Goal: Information Seeking & Learning: Learn about a topic

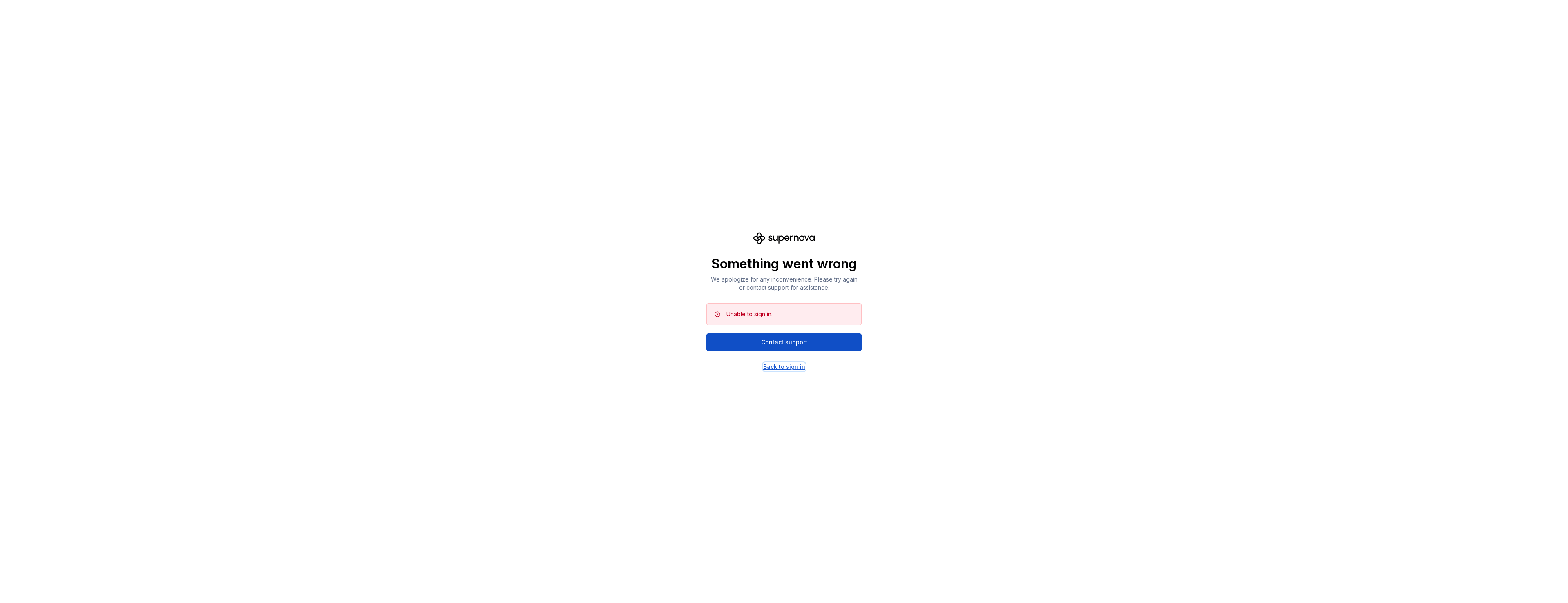
click at [796, 368] on div "Back to sign in" at bounding box center [784, 366] width 42 height 8
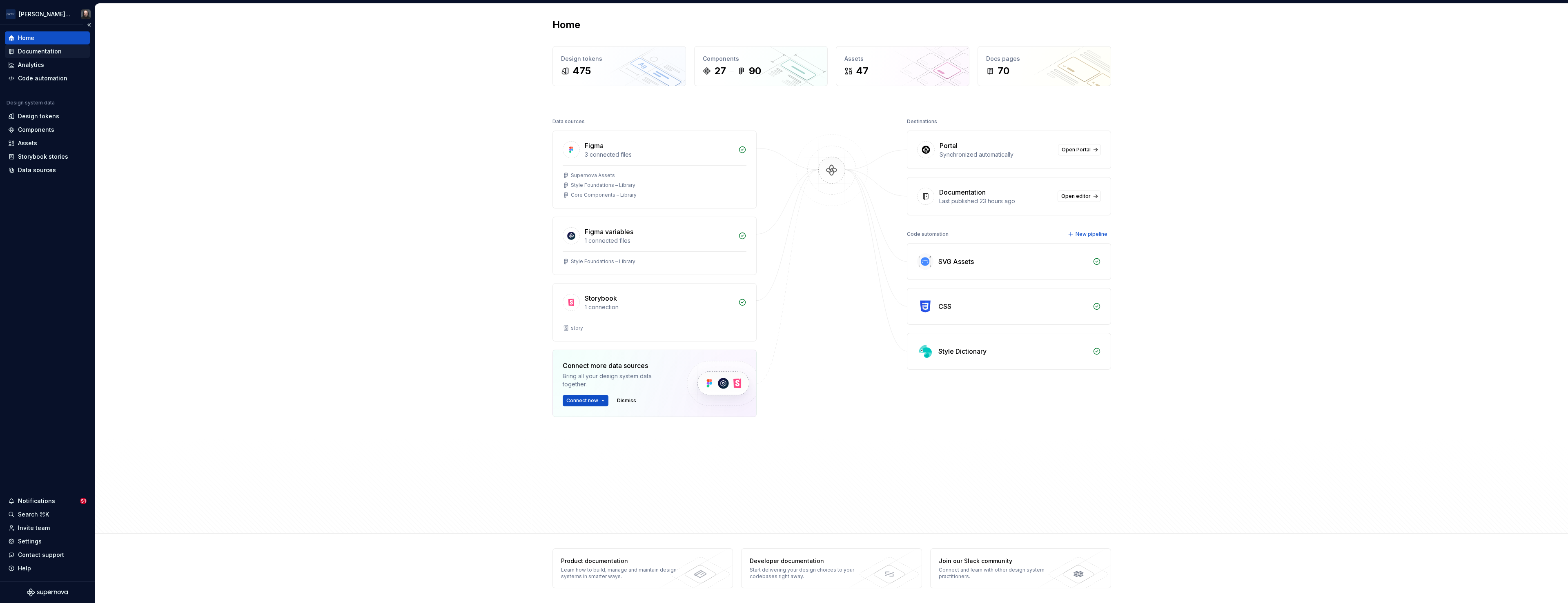
click at [34, 47] on div "Documentation" at bounding box center [40, 51] width 44 height 8
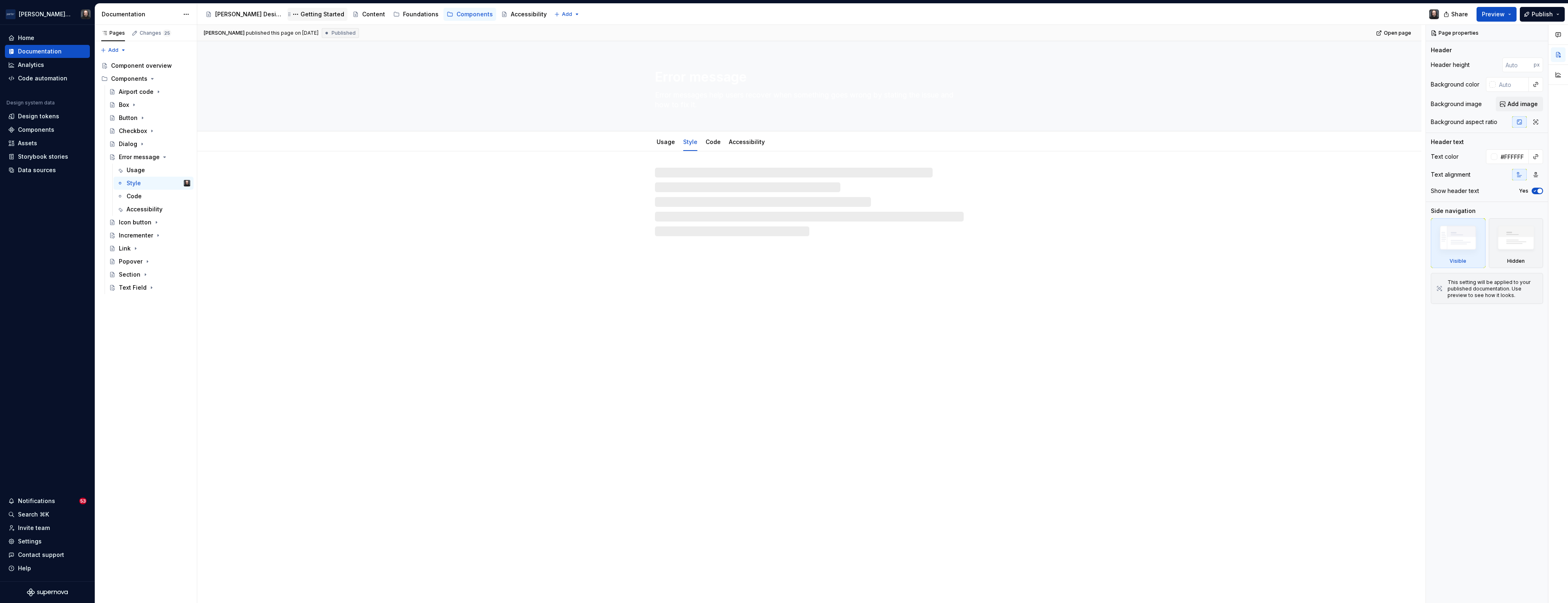
click at [301, 14] on div "Getting Started" at bounding box center [323, 14] width 44 height 8
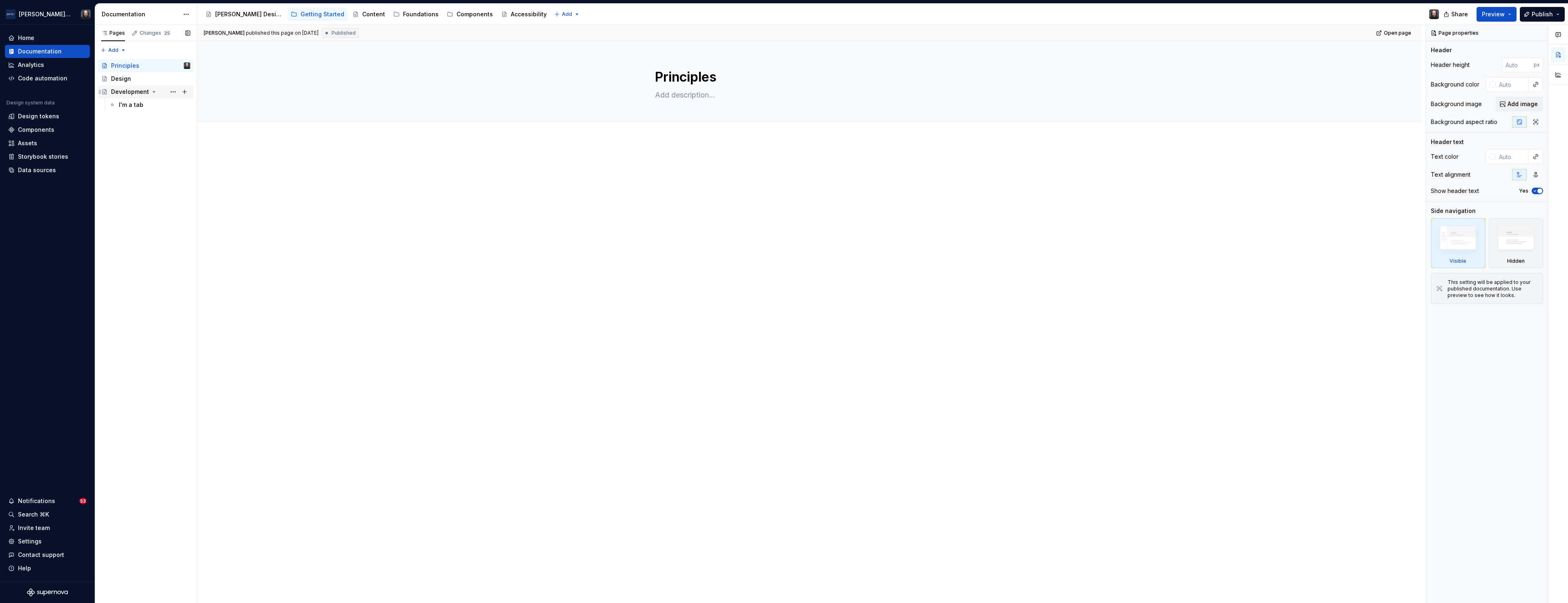
click at [136, 91] on div "Development" at bounding box center [130, 91] width 38 height 8
click at [124, 68] on div "Principles" at bounding box center [125, 65] width 28 height 8
click at [125, 78] on div "Design" at bounding box center [121, 78] width 20 height 8
type textarea "*"
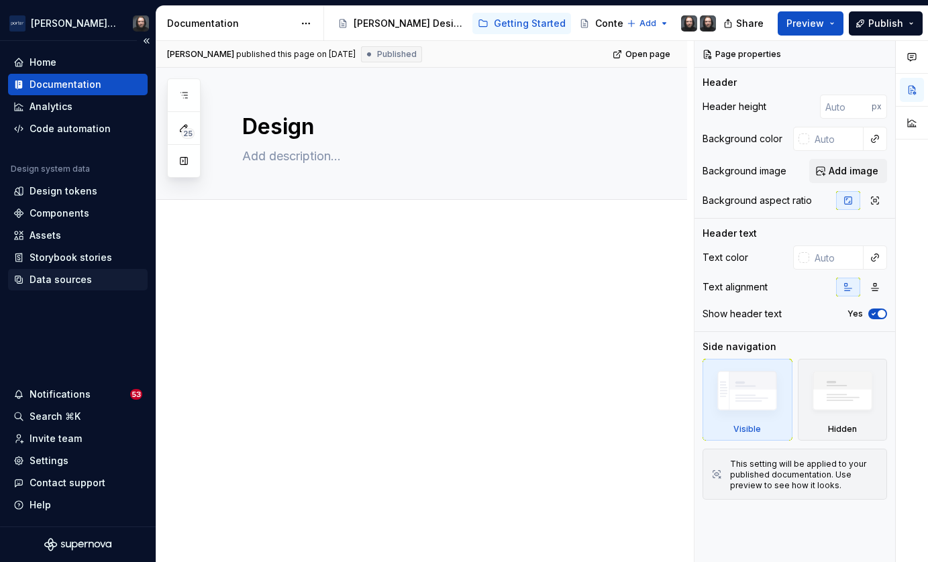
click at [48, 279] on div "Data sources" at bounding box center [61, 279] width 62 height 13
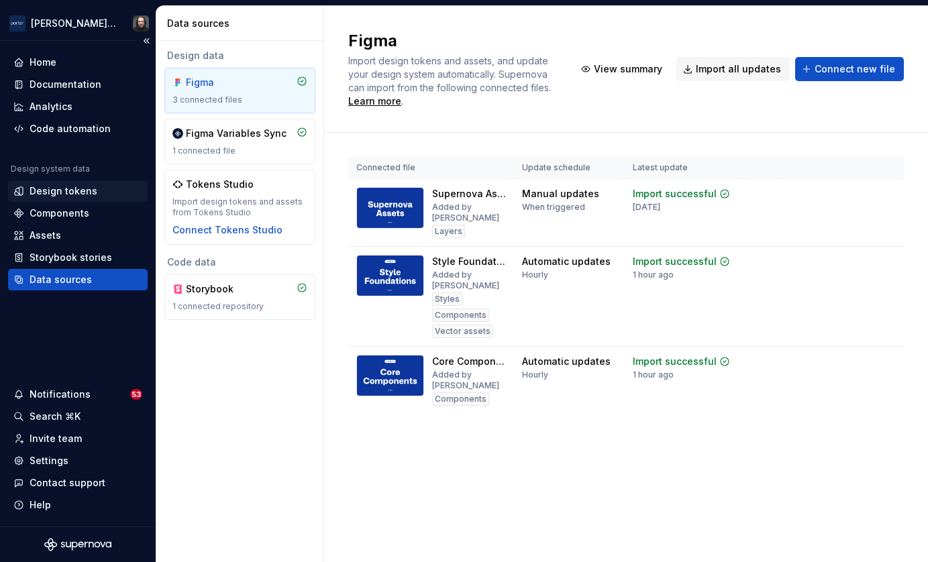
click at [74, 193] on div "Design tokens" at bounding box center [64, 190] width 68 height 13
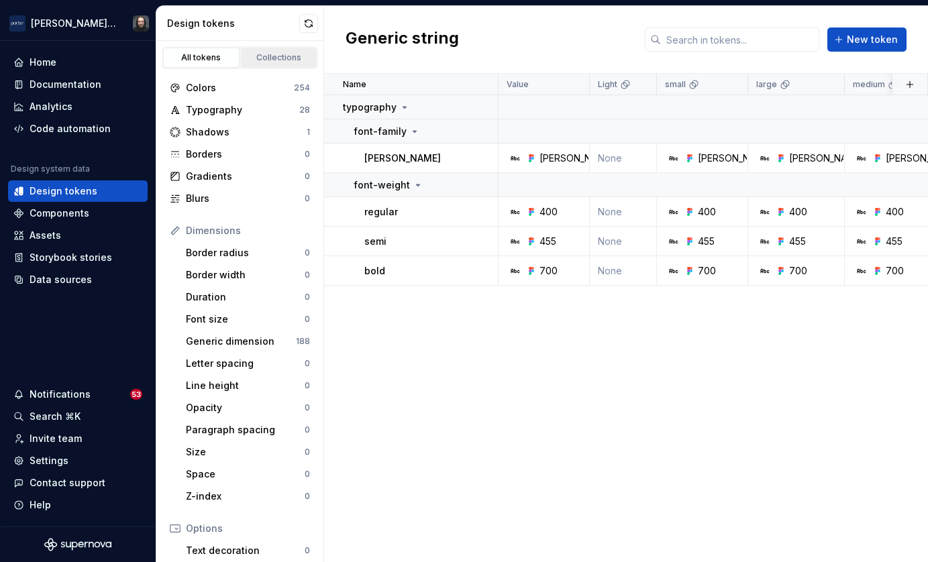
click at [277, 61] on div "Collections" at bounding box center [279, 57] width 67 height 11
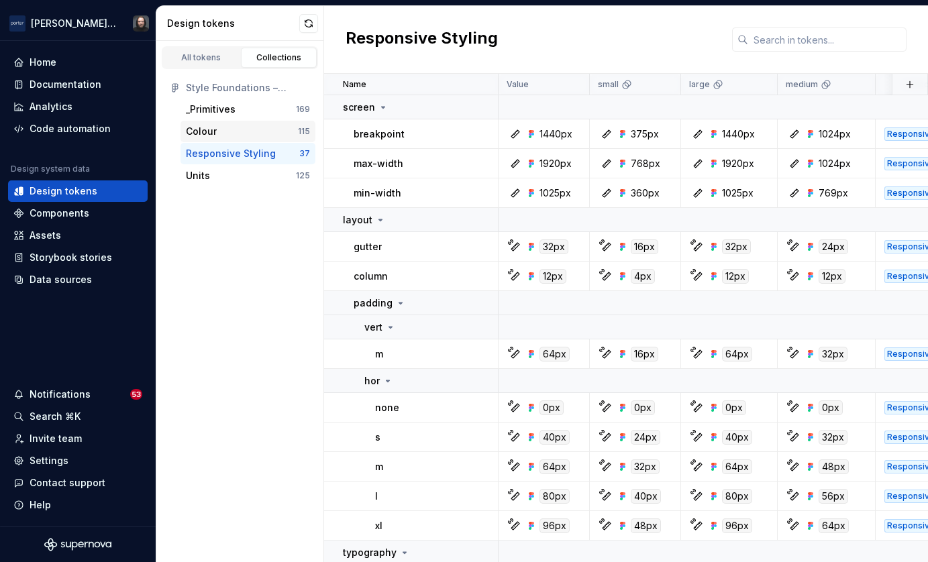
click at [217, 129] on div "Colour" at bounding box center [242, 131] width 112 height 13
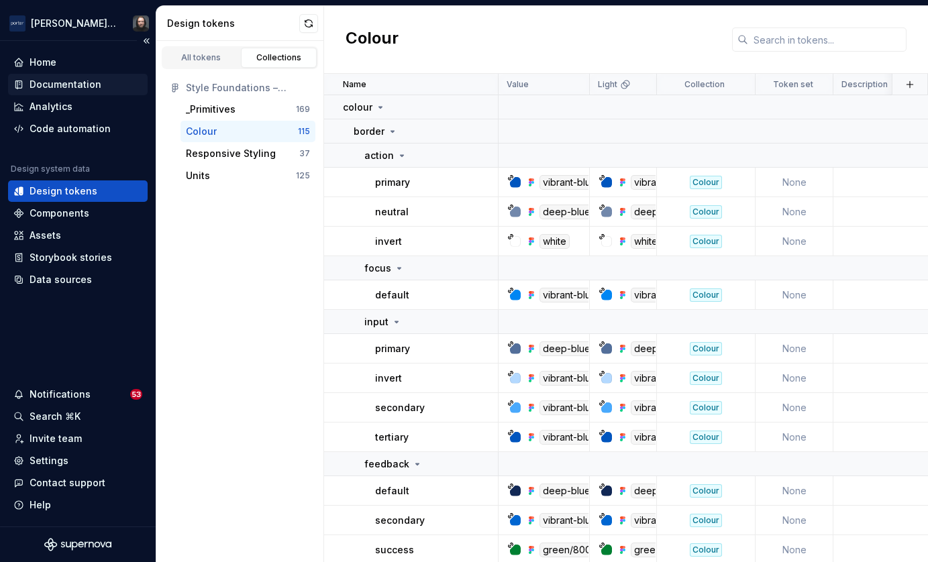
click at [65, 83] on div "Documentation" at bounding box center [66, 84] width 72 height 13
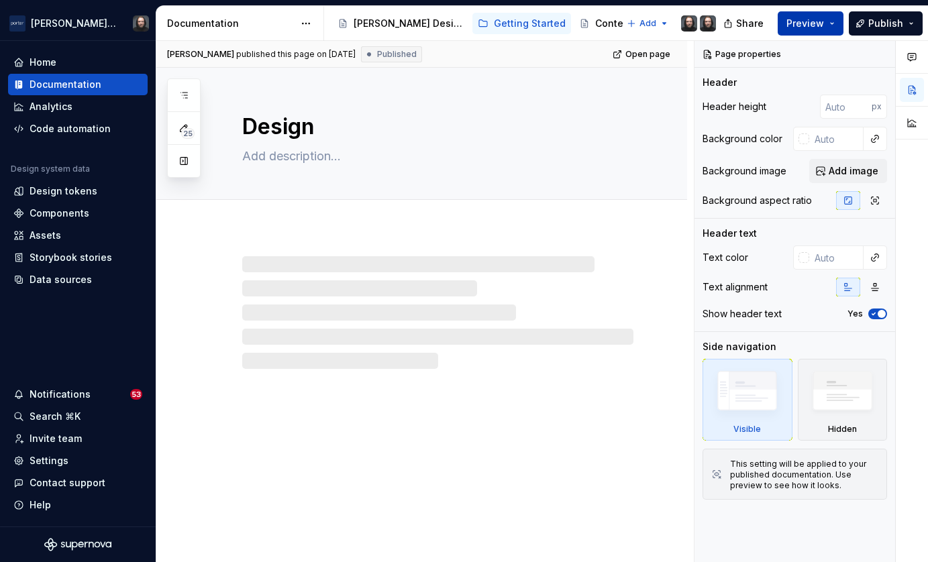
click at [830, 23] on button "Preview" at bounding box center [810, 23] width 66 height 24
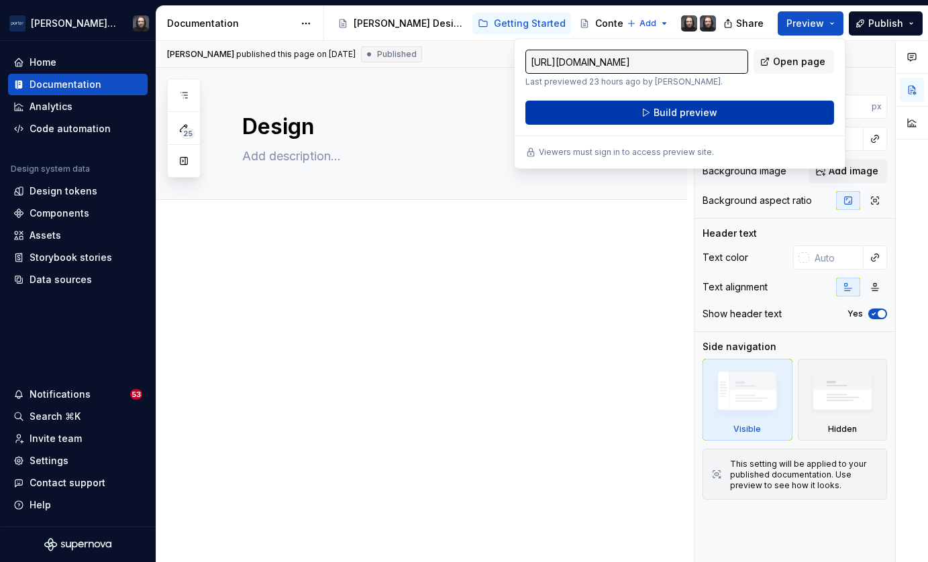
click at [675, 113] on span "Build preview" at bounding box center [685, 112] width 64 height 13
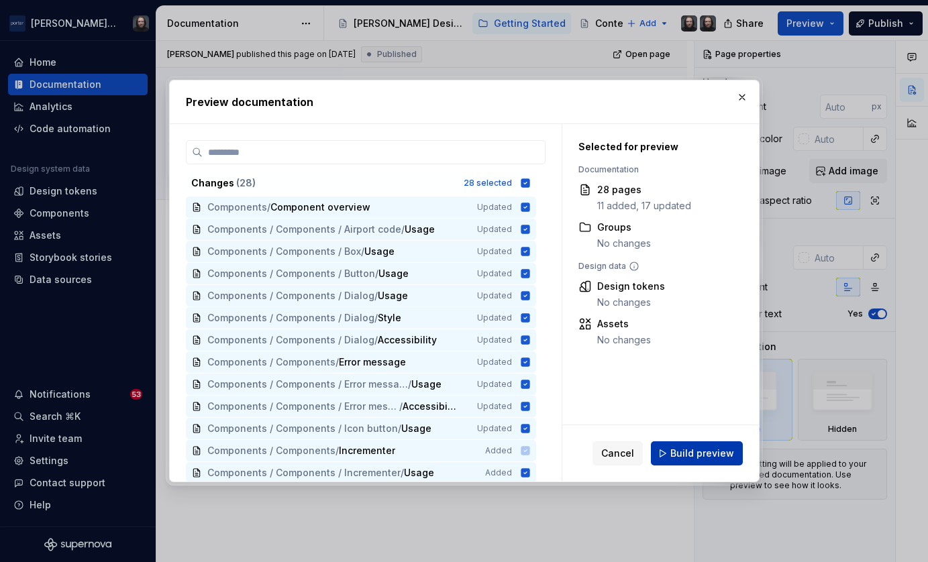
click at [706, 449] on span "Build preview" at bounding box center [702, 453] width 64 height 13
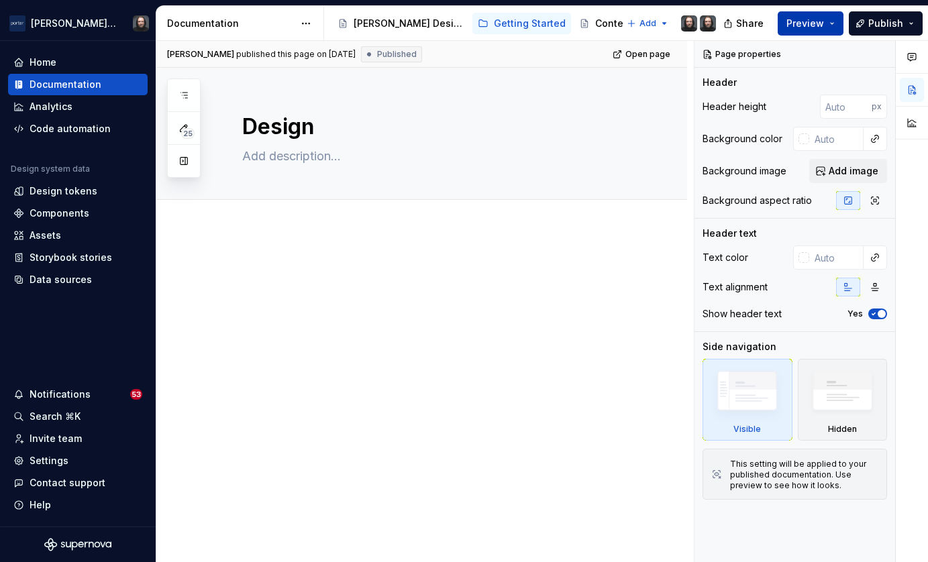
click at [835, 23] on button "Preview" at bounding box center [810, 23] width 66 height 24
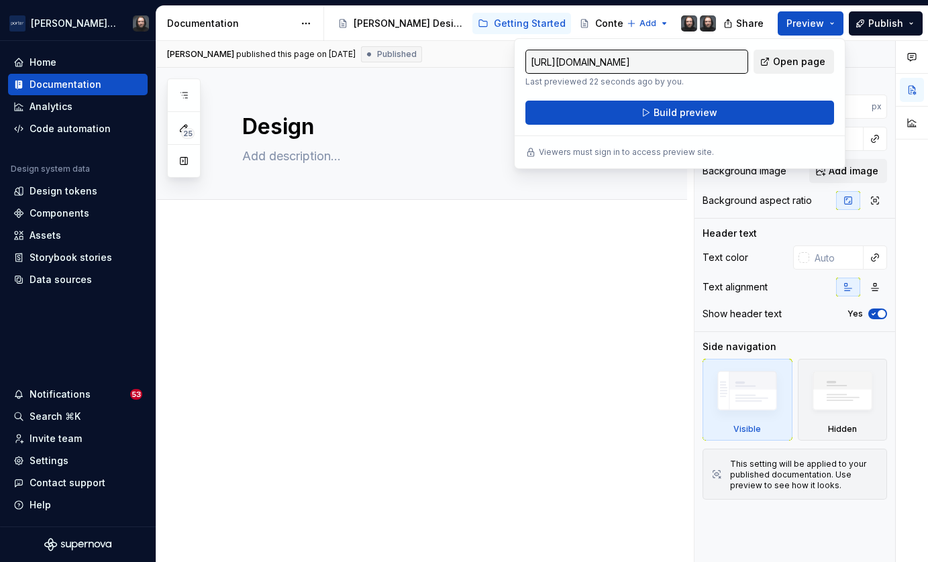
click at [802, 61] on span "Open page" at bounding box center [799, 61] width 52 height 13
type textarea "*"
